Goal: Navigation & Orientation: Find specific page/section

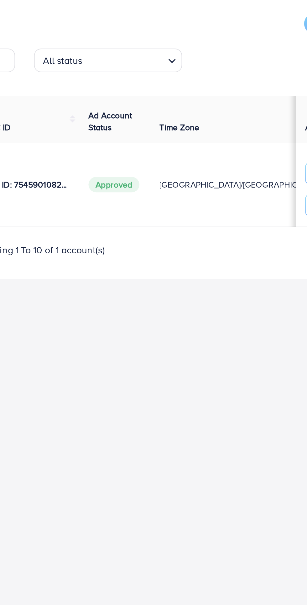
scroll to position [0, 58]
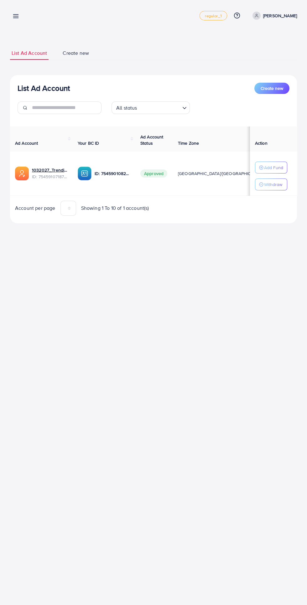
click at [18, 19] on icon at bounding box center [16, 16] width 7 height 7
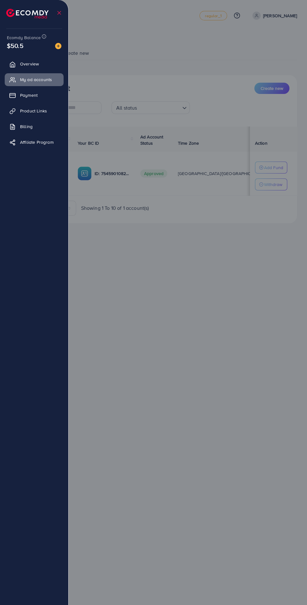
click at [44, 82] on span "My ad accounts" at bounding box center [36, 79] width 32 height 6
click at [198, 377] on div at bounding box center [153, 363] width 307 height 726
